Goal: Task Accomplishment & Management: Manage account settings

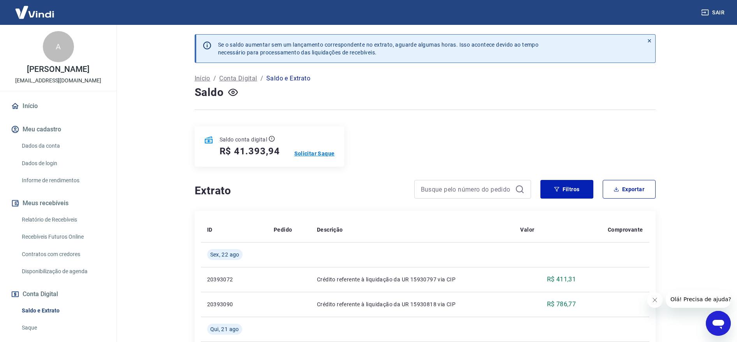
click at [321, 154] on p "Solicitar Saque" at bounding box center [314, 154] width 40 height 8
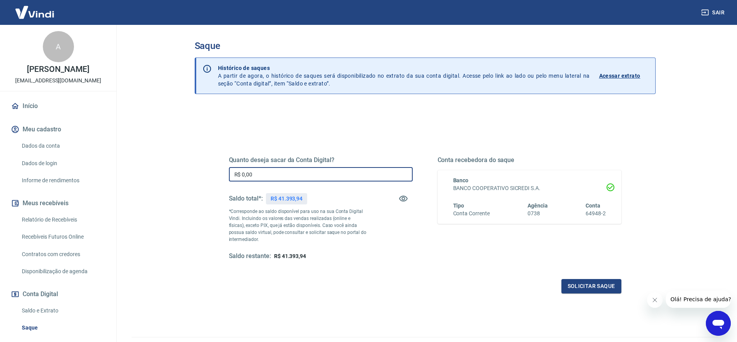
click at [272, 174] on input "R$ 0,00" at bounding box center [321, 174] width 184 height 14
type input "R$ 41.393,94"
click at [247, 120] on div "Quanto deseja sacar da Conta Digital? R$ 41.393,94 ​ Saldo total*: R$ 41.393,94…" at bounding box center [425, 246] width 461 height 278
click at [603, 286] on button "Solicitar saque" at bounding box center [591, 286] width 60 height 14
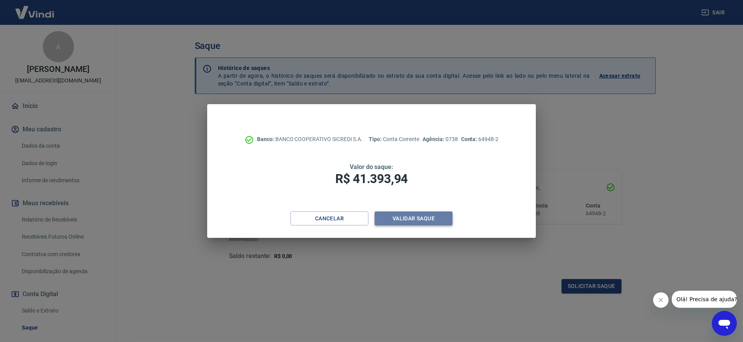
click at [430, 219] on button "Validar saque" at bounding box center [413, 219] width 78 height 14
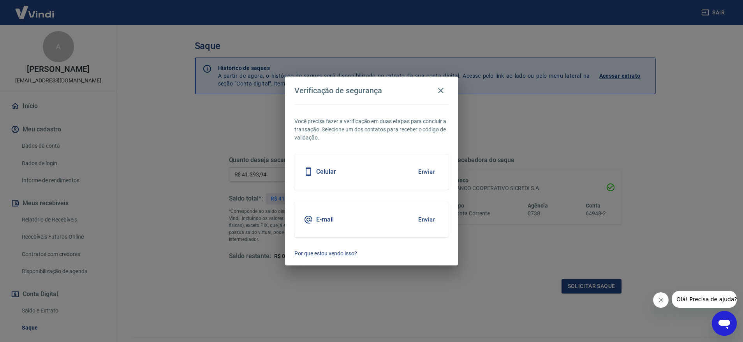
click at [422, 173] on button "Enviar" at bounding box center [426, 172] width 25 height 16
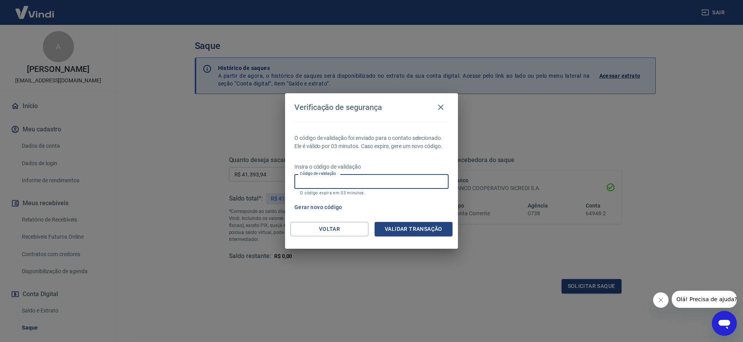
click at [405, 179] on input "Código de validação" at bounding box center [371, 181] width 154 height 14
type input "104416"
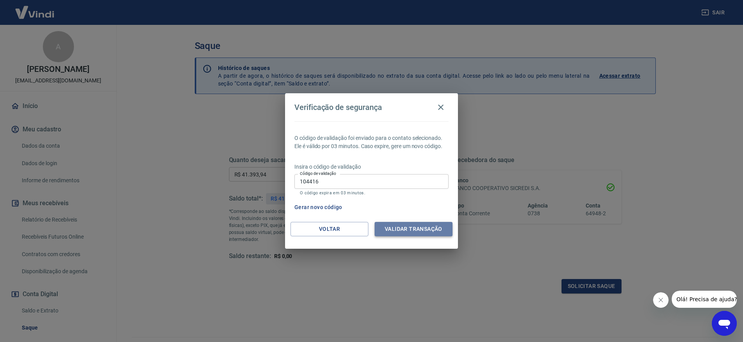
click at [430, 230] on button "Validar transação" at bounding box center [413, 229] width 78 height 14
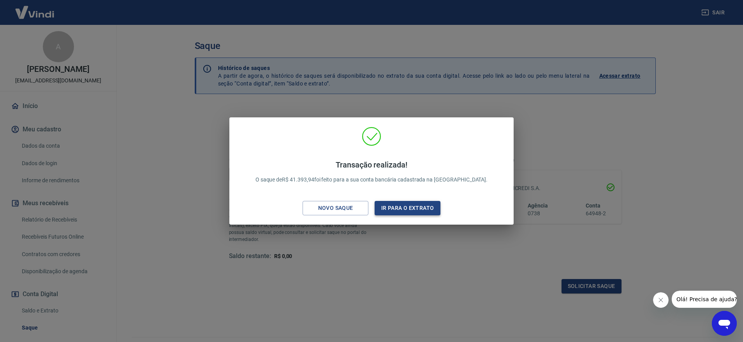
click at [416, 209] on button "Ir para o extrato" at bounding box center [407, 208] width 66 height 14
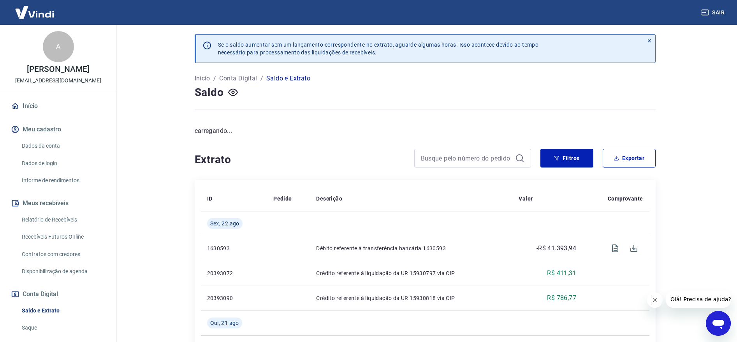
click at [377, 163] on h4 "Extrato" at bounding box center [300, 160] width 210 height 16
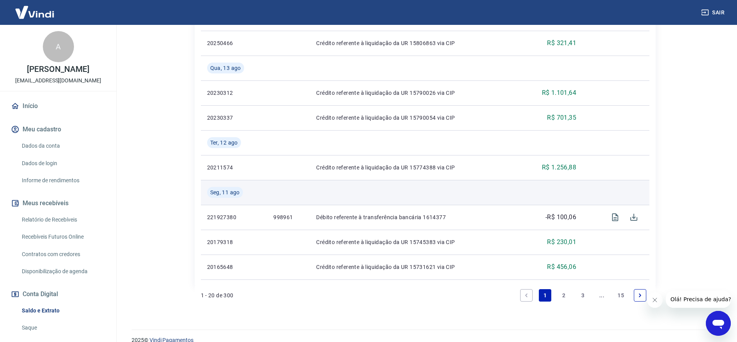
scroll to position [722, 0]
